Goal: Find specific page/section

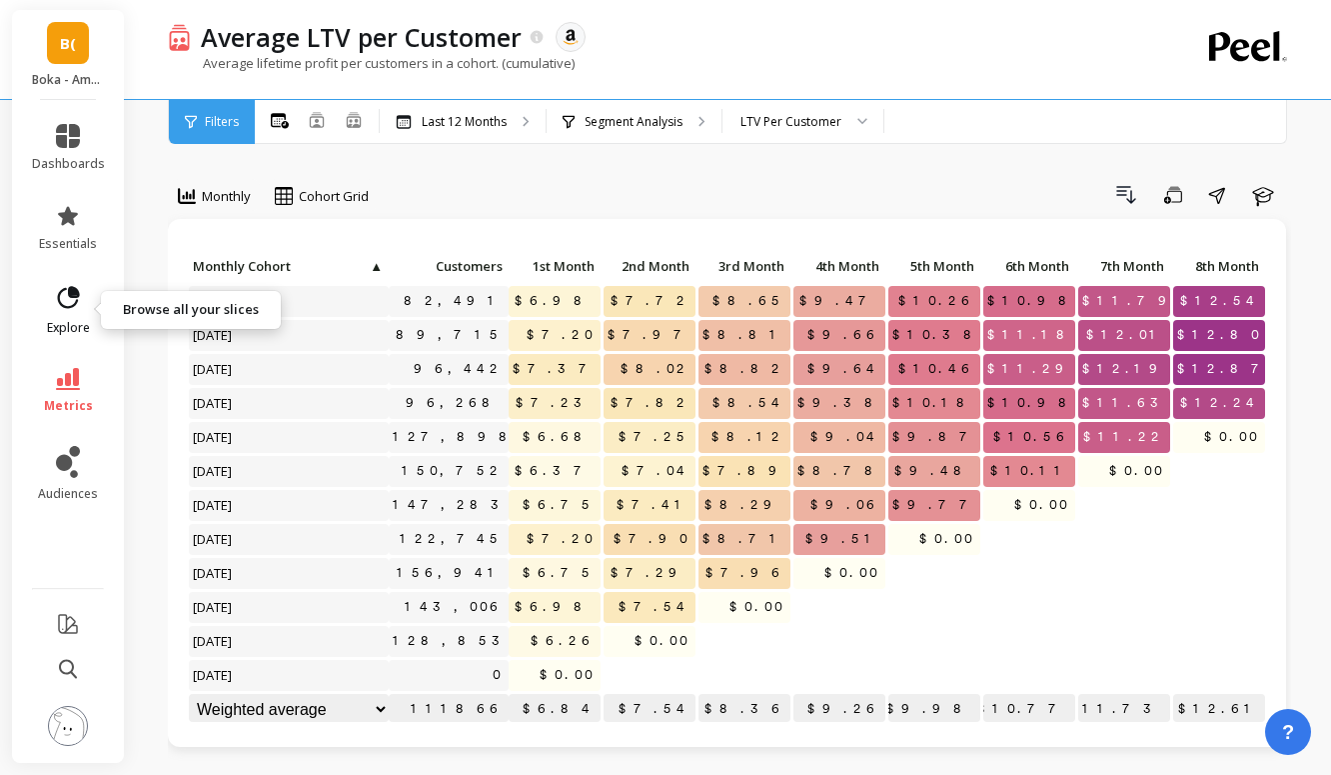
click at [59, 328] on span "explore" at bounding box center [68, 328] width 43 height 16
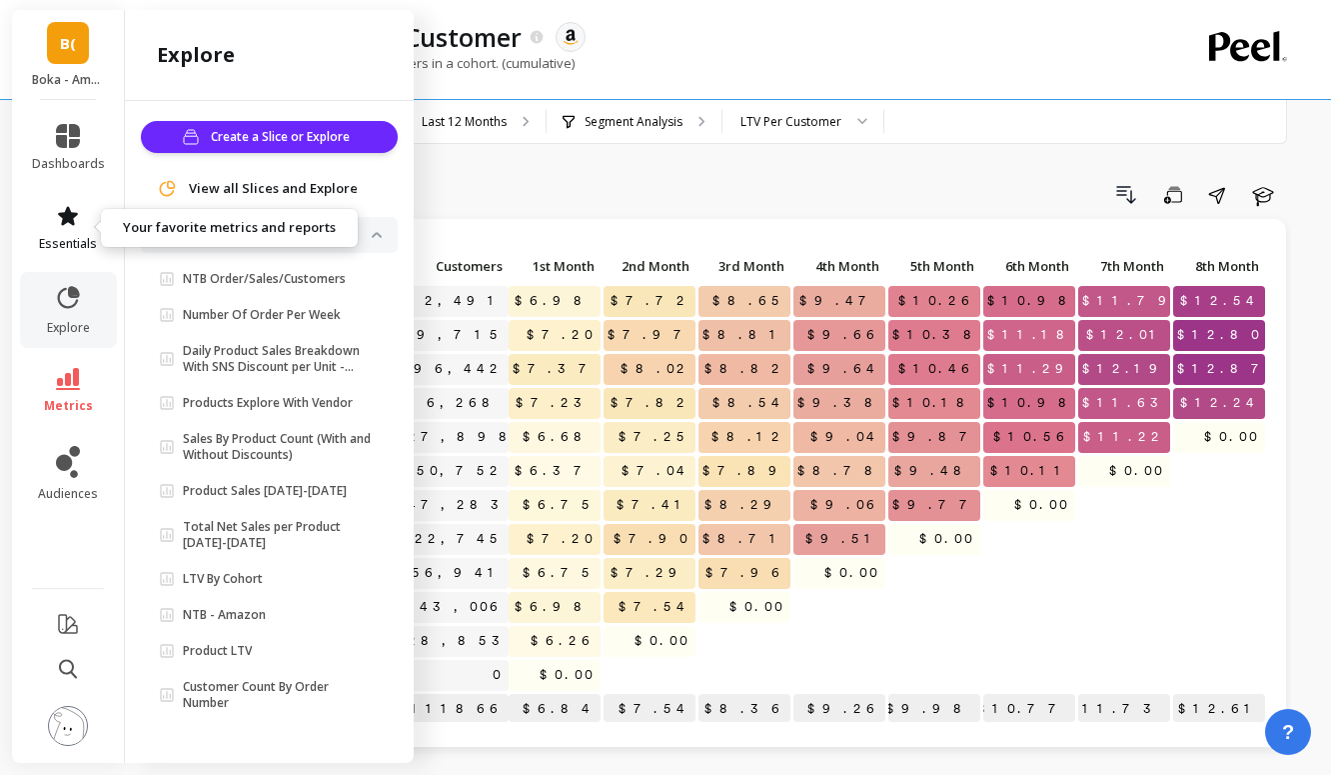
click at [75, 244] on span "essentials" at bounding box center [68, 244] width 58 height 16
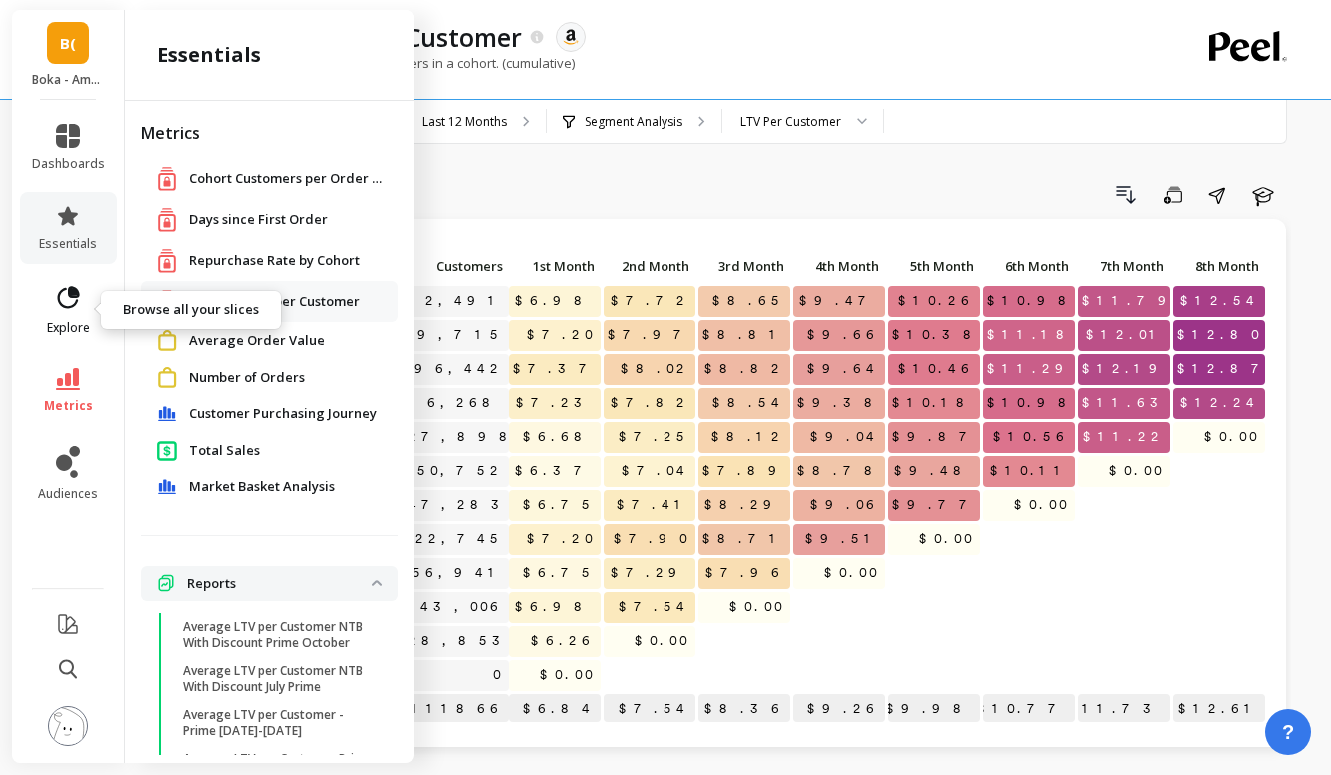
click at [64, 306] on icon at bounding box center [69, 297] width 22 height 22
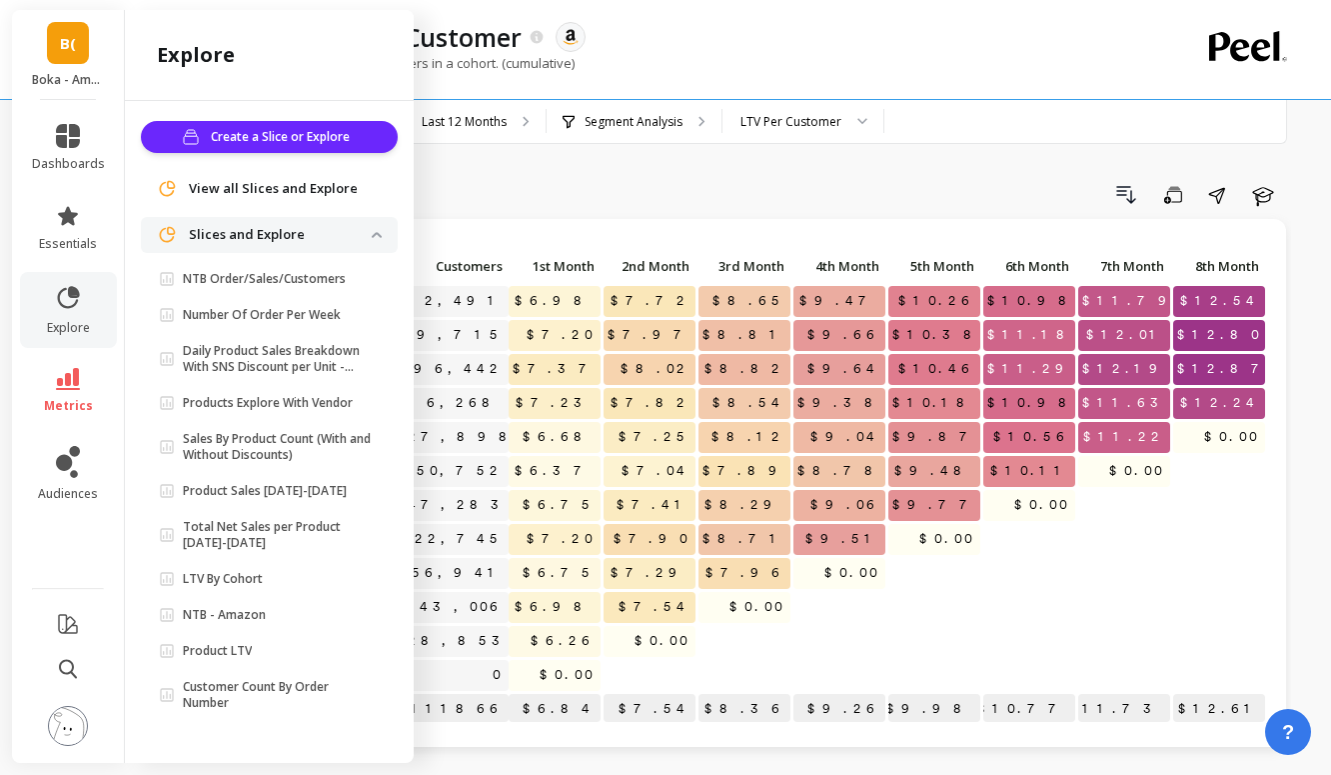
click at [64, 373] on icon at bounding box center [68, 379] width 24 height 22
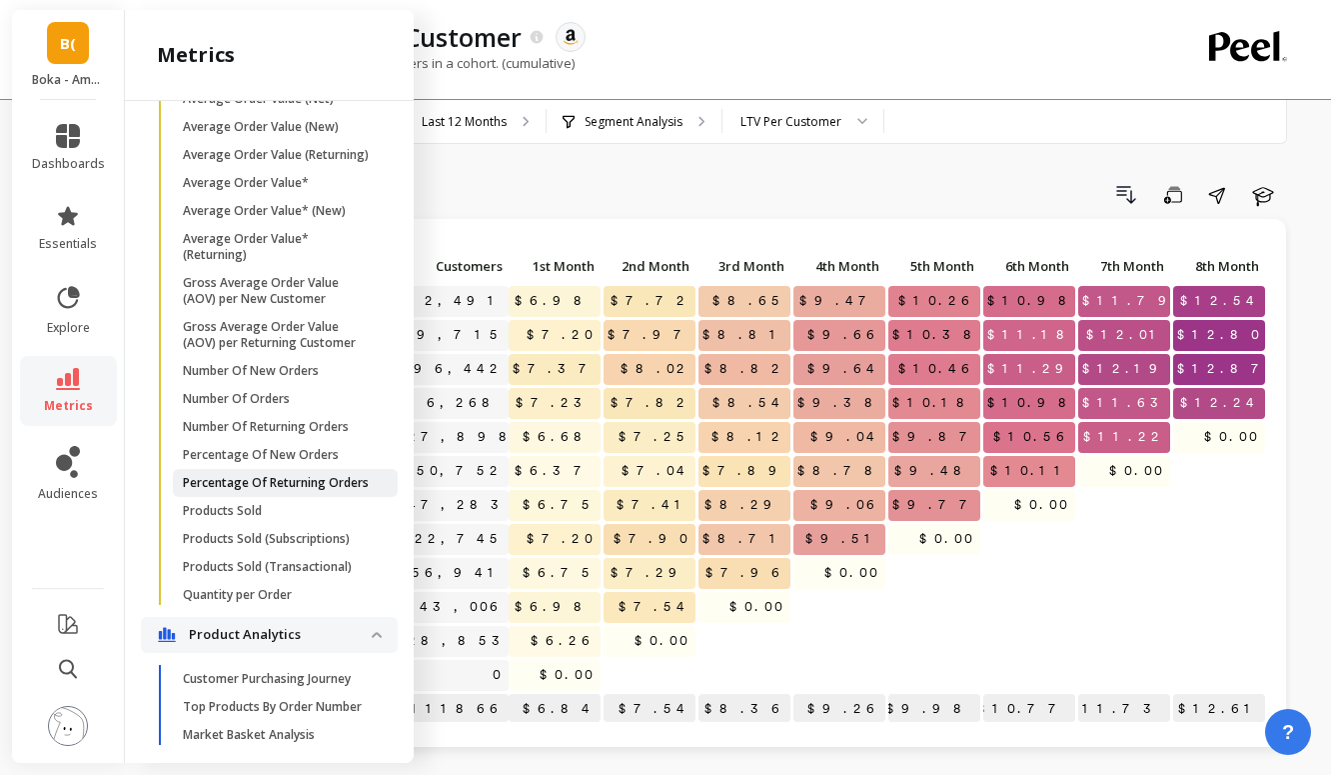
scroll to position [1294, 0]
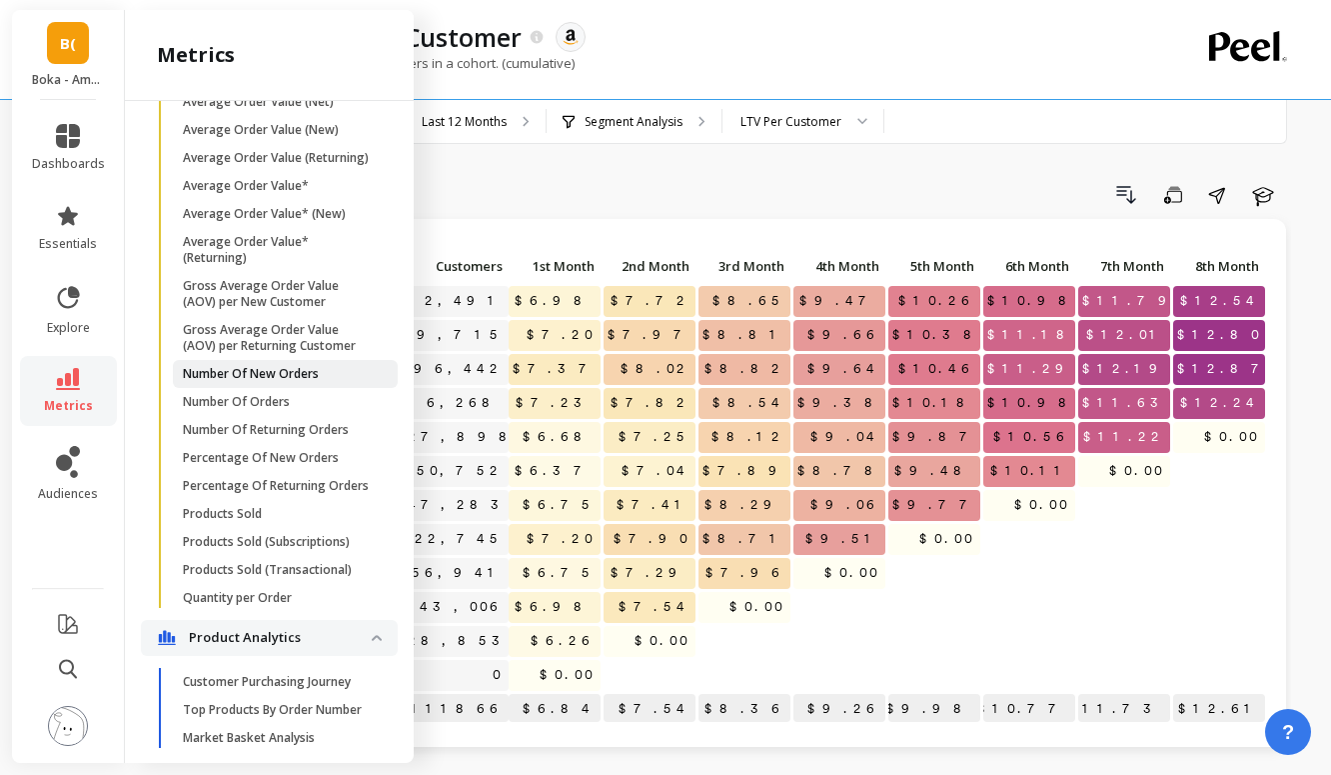
click at [304, 363] on link "Number Of New Orders" at bounding box center [285, 374] width 225 height 28
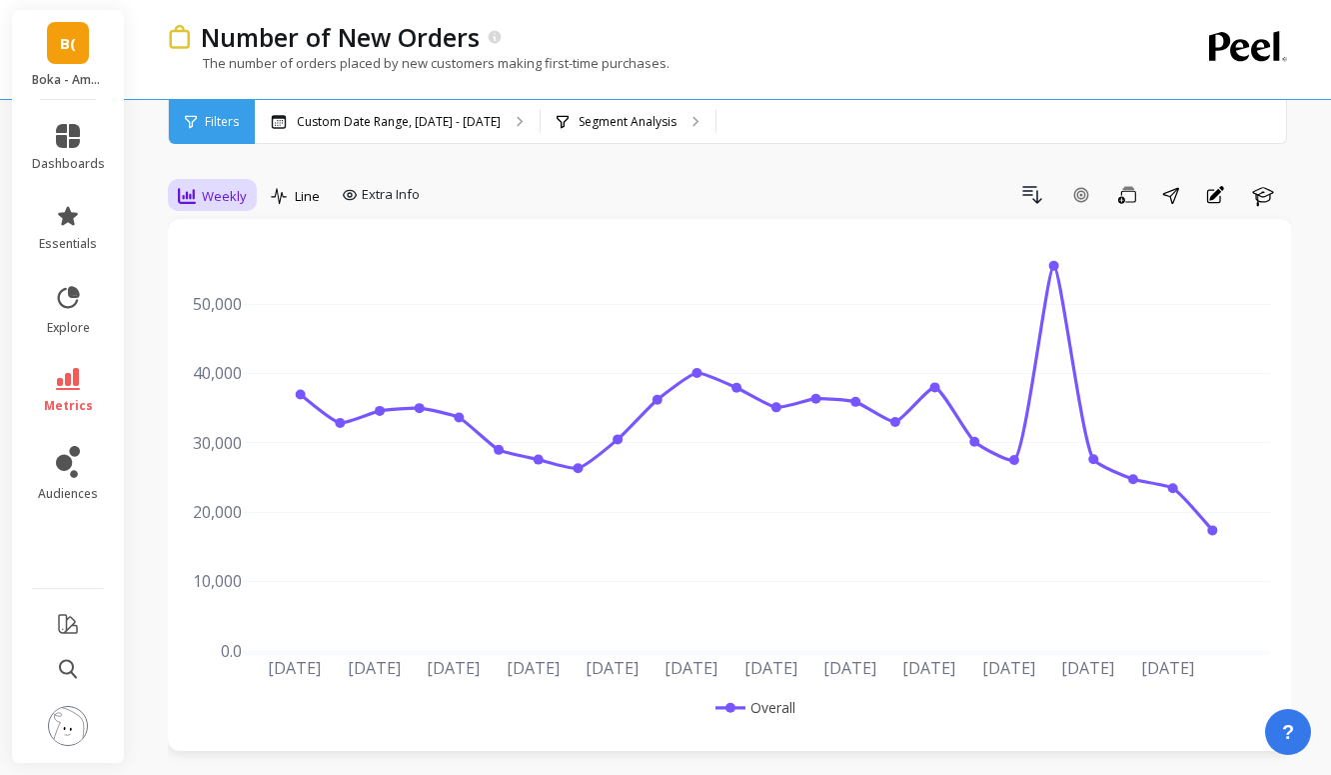
click at [209, 205] on span "Weekly" at bounding box center [224, 196] width 45 height 19
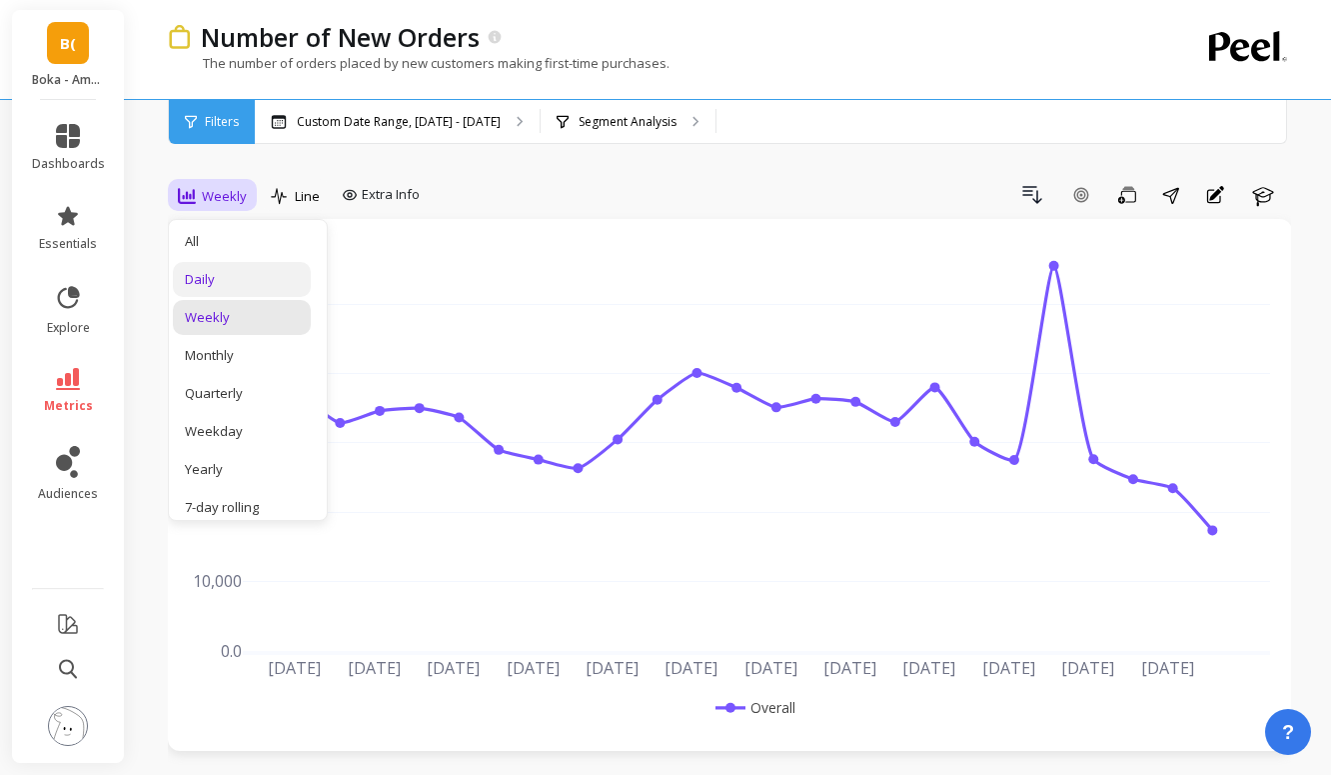
click at [208, 276] on div "Daily" at bounding box center [242, 279] width 114 height 19
